Goal: Information Seeking & Learning: Learn about a topic

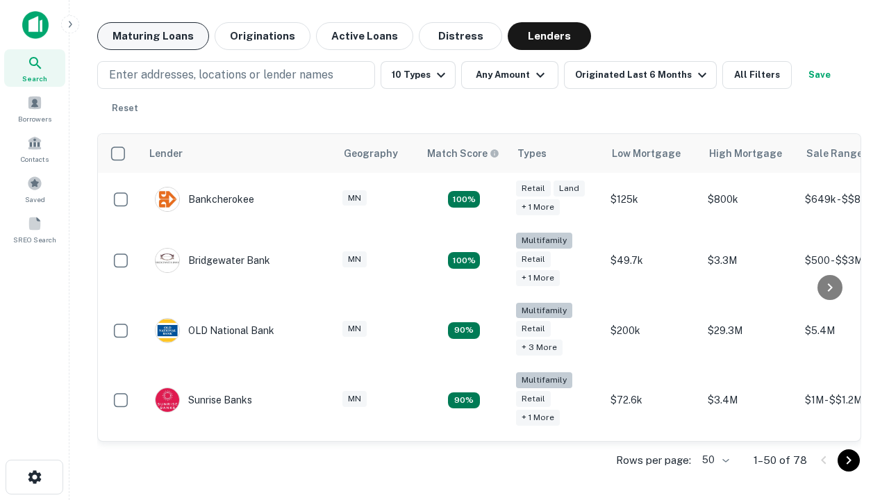
click at [153, 36] on button "Maturing Loans" at bounding box center [153, 36] width 112 height 28
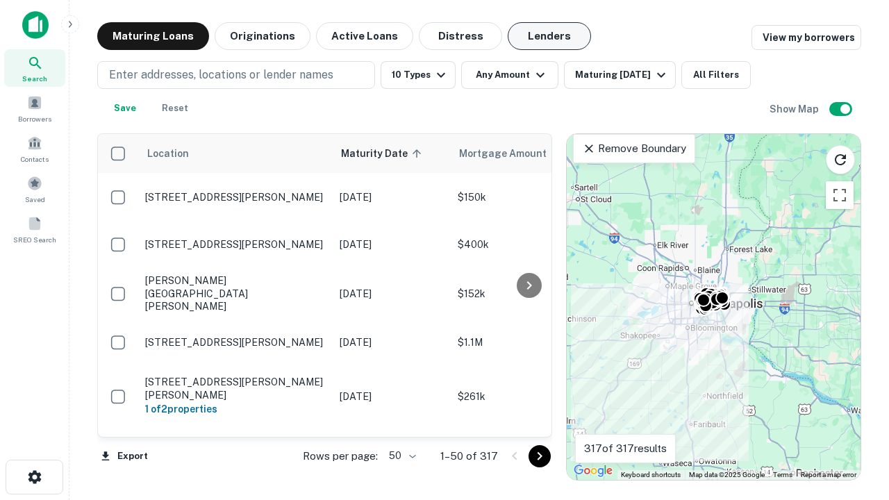
click at [549, 36] on button "Lenders" at bounding box center [549, 36] width 83 height 28
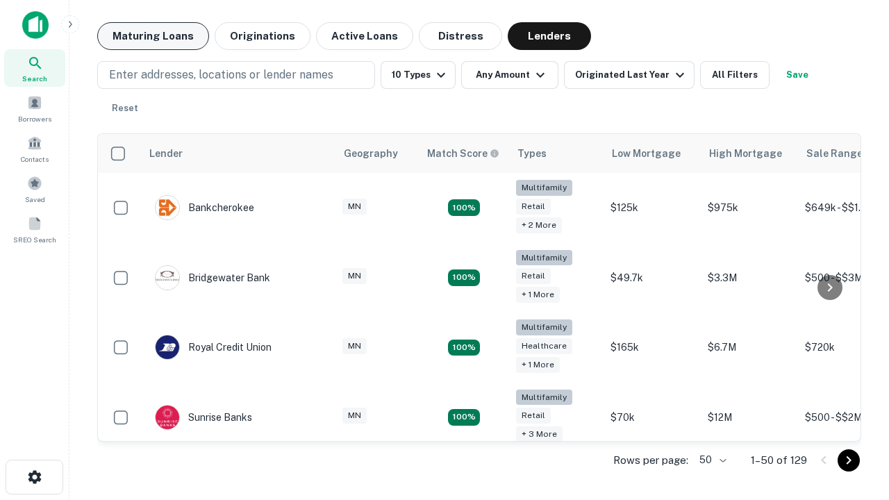
click at [153, 36] on button "Maturing Loans" at bounding box center [153, 36] width 112 height 28
